Goal: Find contact information

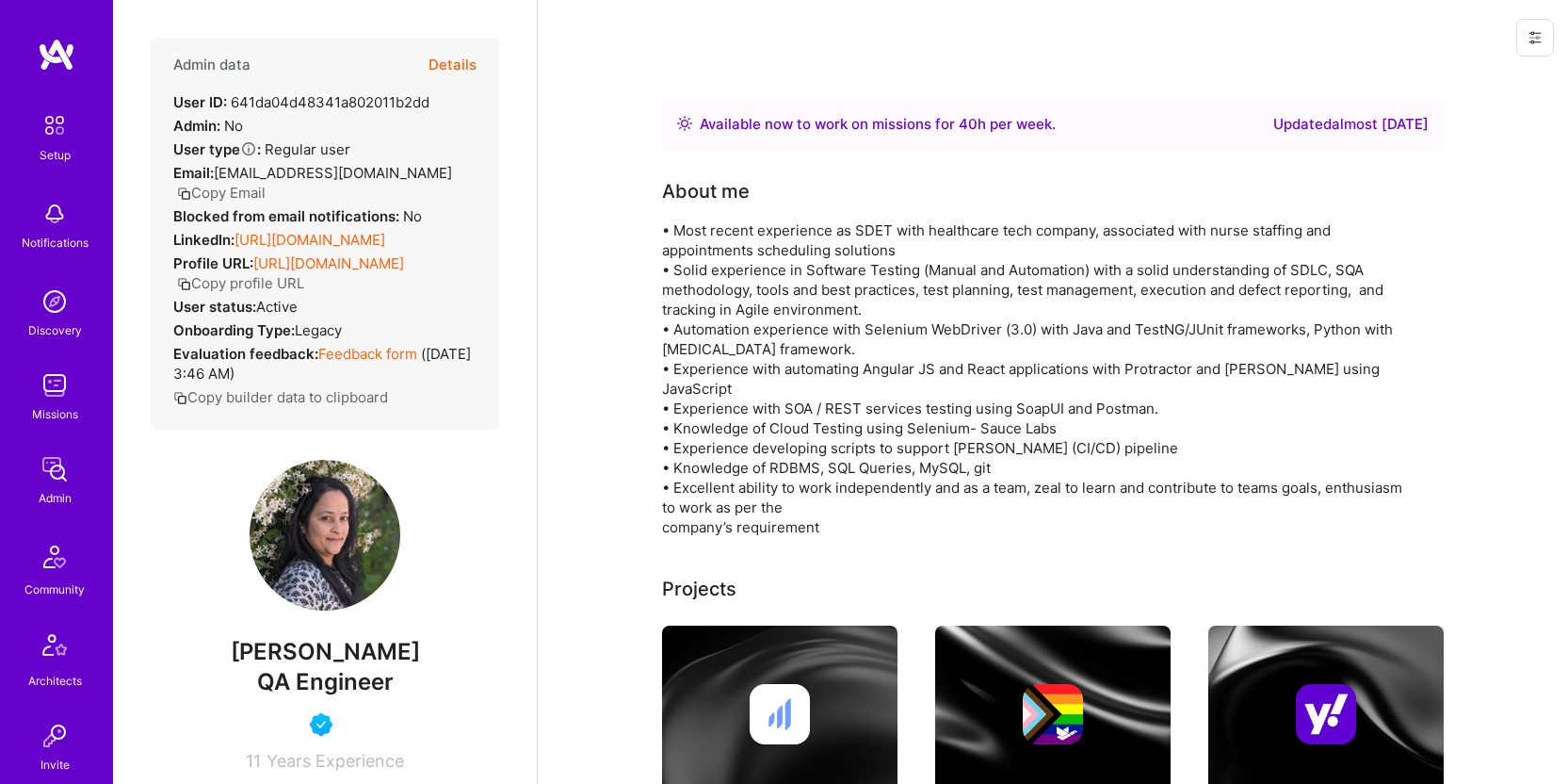
click at [266, 182] on button "Copy Email" at bounding box center [220, 192] width 88 height 20
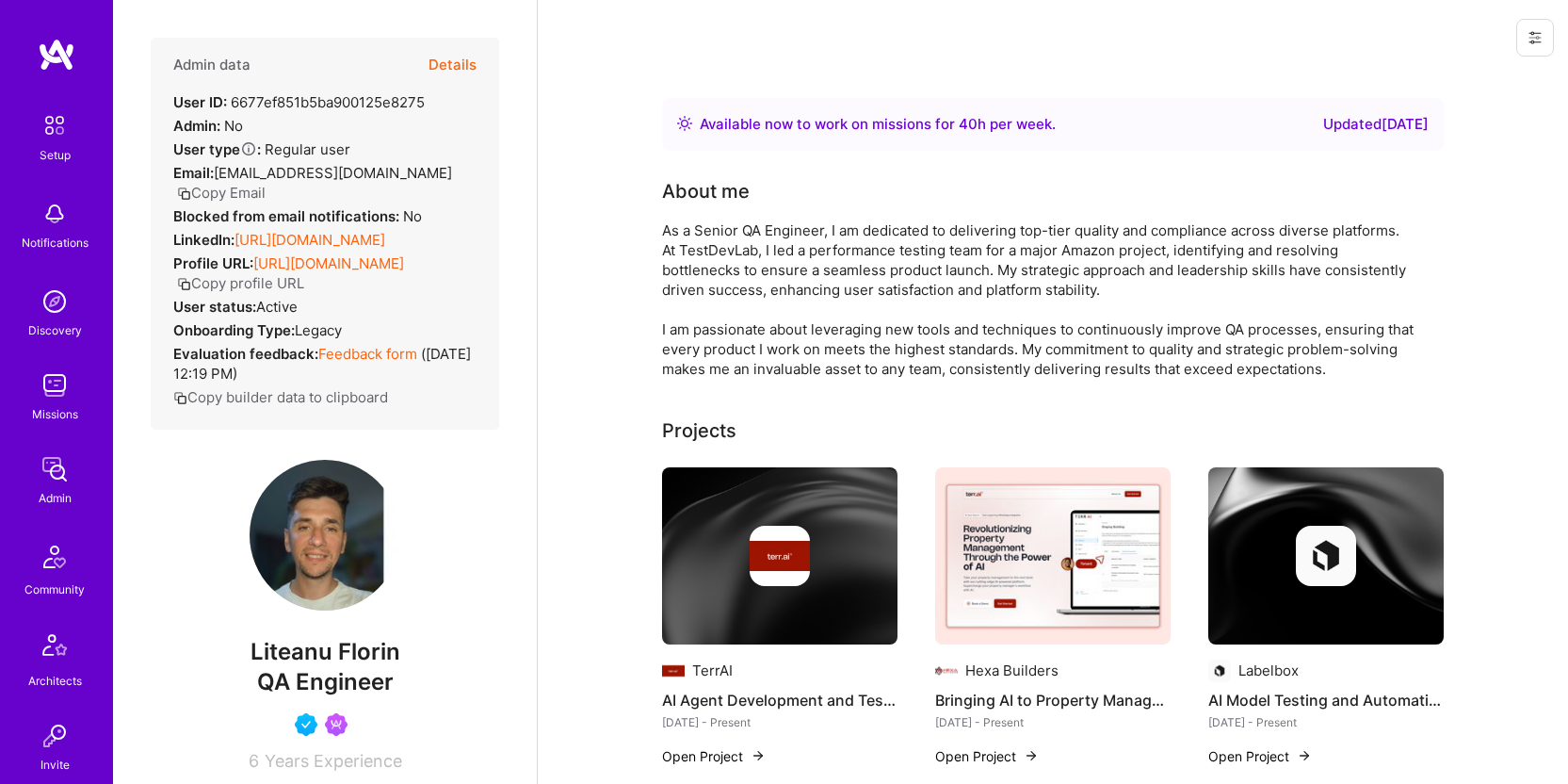
click at [228, 195] on button "Copy Email" at bounding box center [220, 192] width 88 height 20
click at [238, 188] on button "Copy Email" at bounding box center [220, 192] width 88 height 20
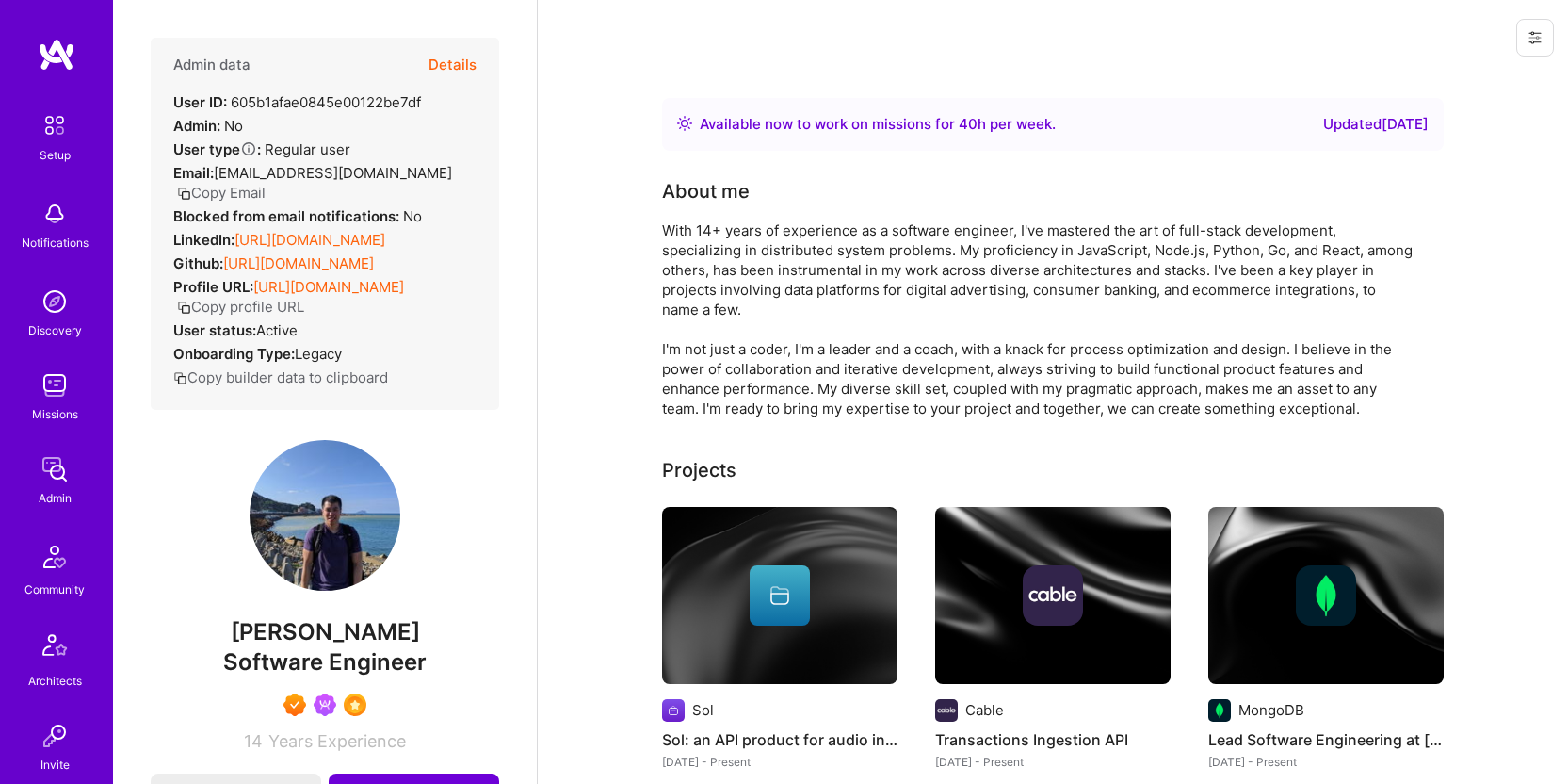
click at [266, 182] on button "Copy Email" at bounding box center [220, 192] width 88 height 20
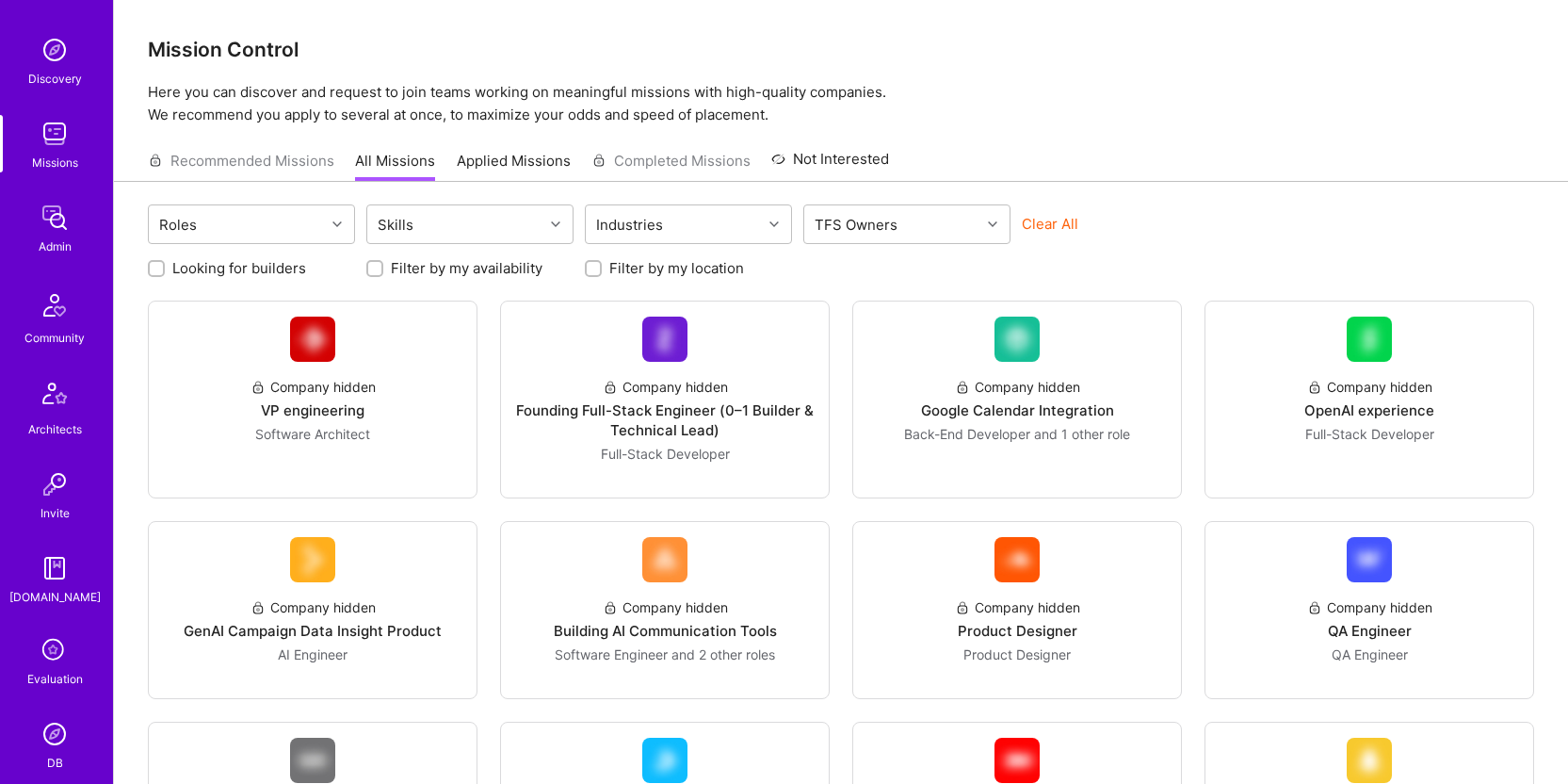
scroll to position [425, 0]
